Goal: Browse casually

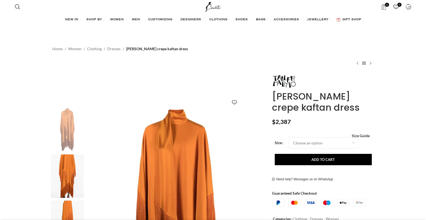
scroll to position [103, 0]
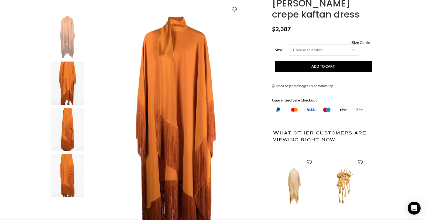
click at [72, 83] on img "2 / 4" at bounding box center [67, 82] width 33 height 43
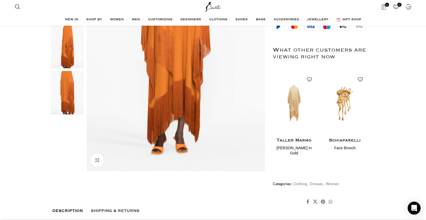
scroll to position [222, 0]
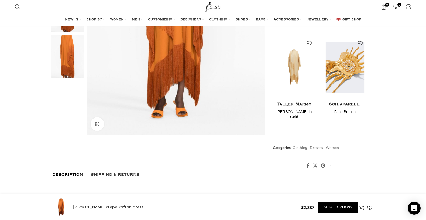
click at [339, 86] on img "2 / 2" at bounding box center [345, 67] width 44 height 67
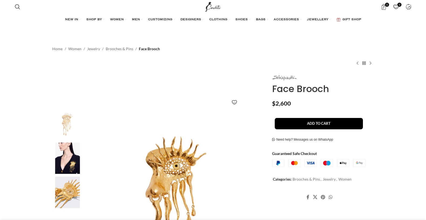
scroll to position [9, 0]
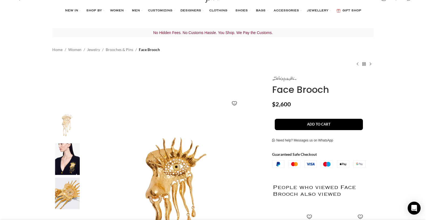
click at [59, 160] on img "2 / 3" at bounding box center [67, 159] width 33 height 32
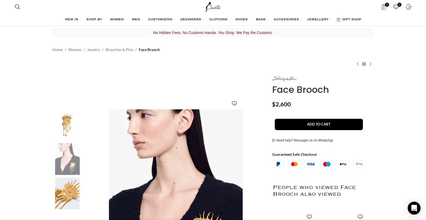
scroll to position [116, 0]
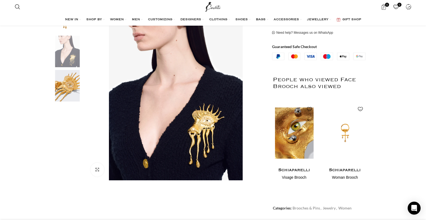
click at [307, 119] on img "1 / 2" at bounding box center [294, 132] width 44 height 67
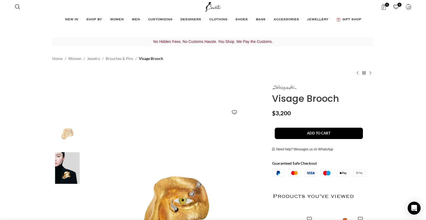
click at [68, 163] on img "2 / 3" at bounding box center [67, 168] width 33 height 32
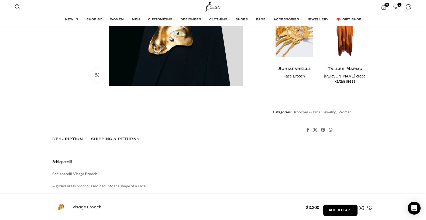
scroll to position [222, 0]
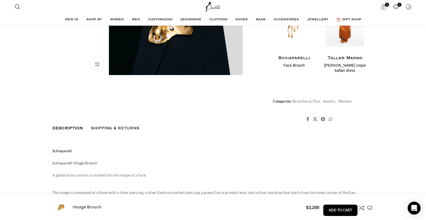
click at [324, 43] on img "2 / 2" at bounding box center [345, 21] width 44 height 67
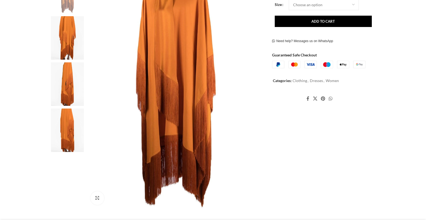
scroll to position [185, 0]
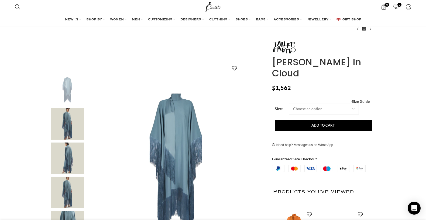
scroll to position [80, 0]
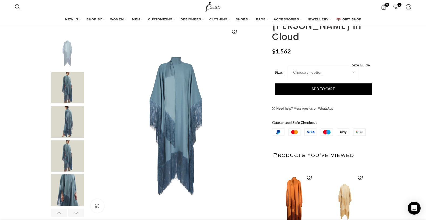
click at [68, 91] on img "2 / 6" at bounding box center [67, 88] width 33 height 32
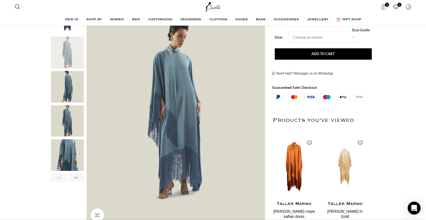
scroll to position [131, 0]
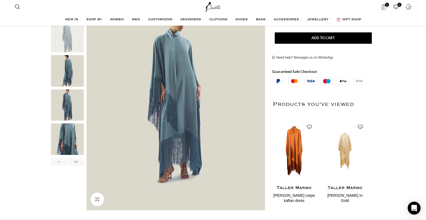
click at [71, 82] on img "3 / 6" at bounding box center [67, 71] width 33 height 32
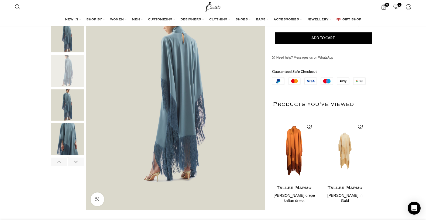
scroll to position [0, 114]
